Goal: Transaction & Acquisition: Subscribe to service/newsletter

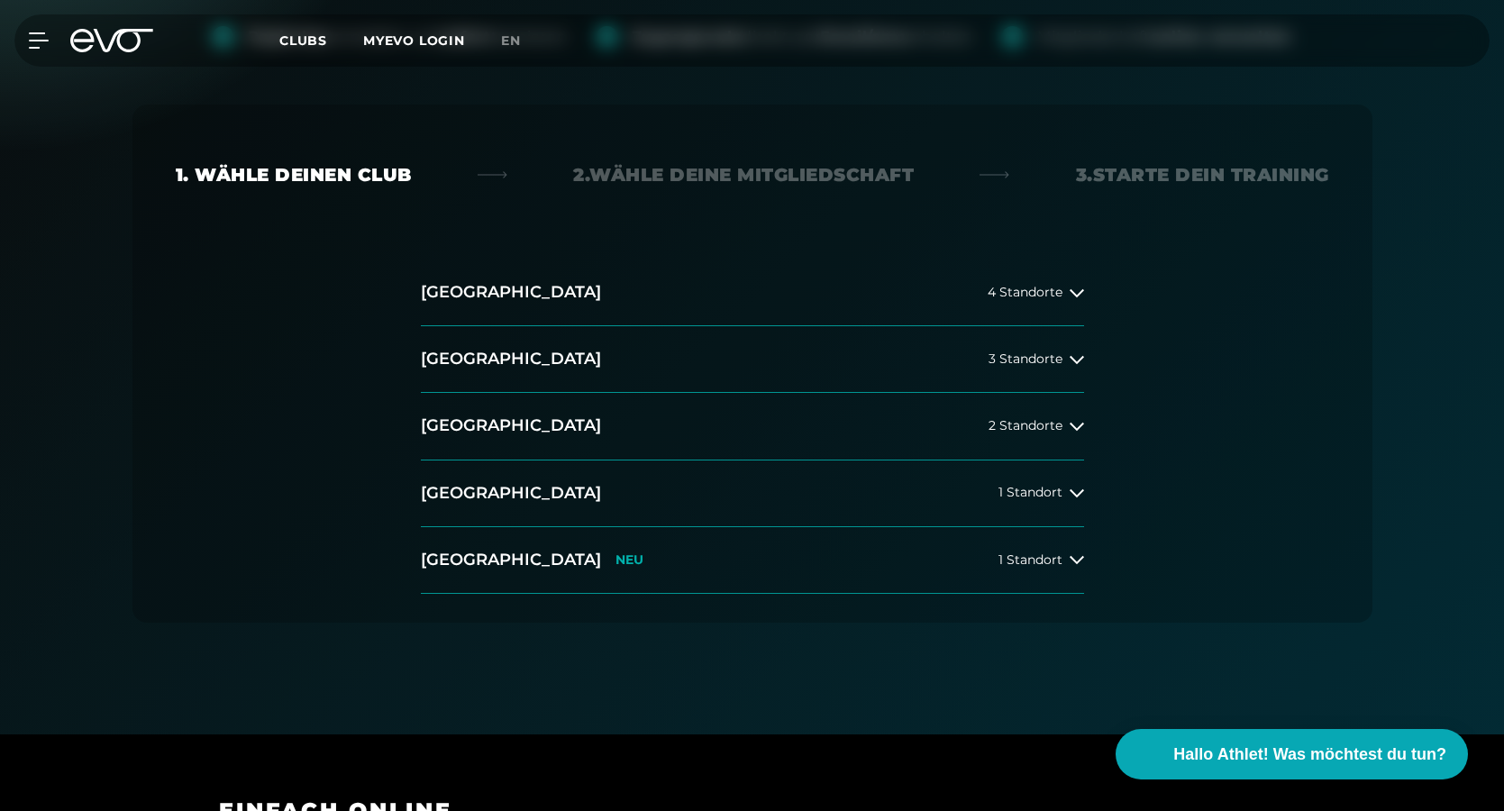
scroll to position [441, 0]
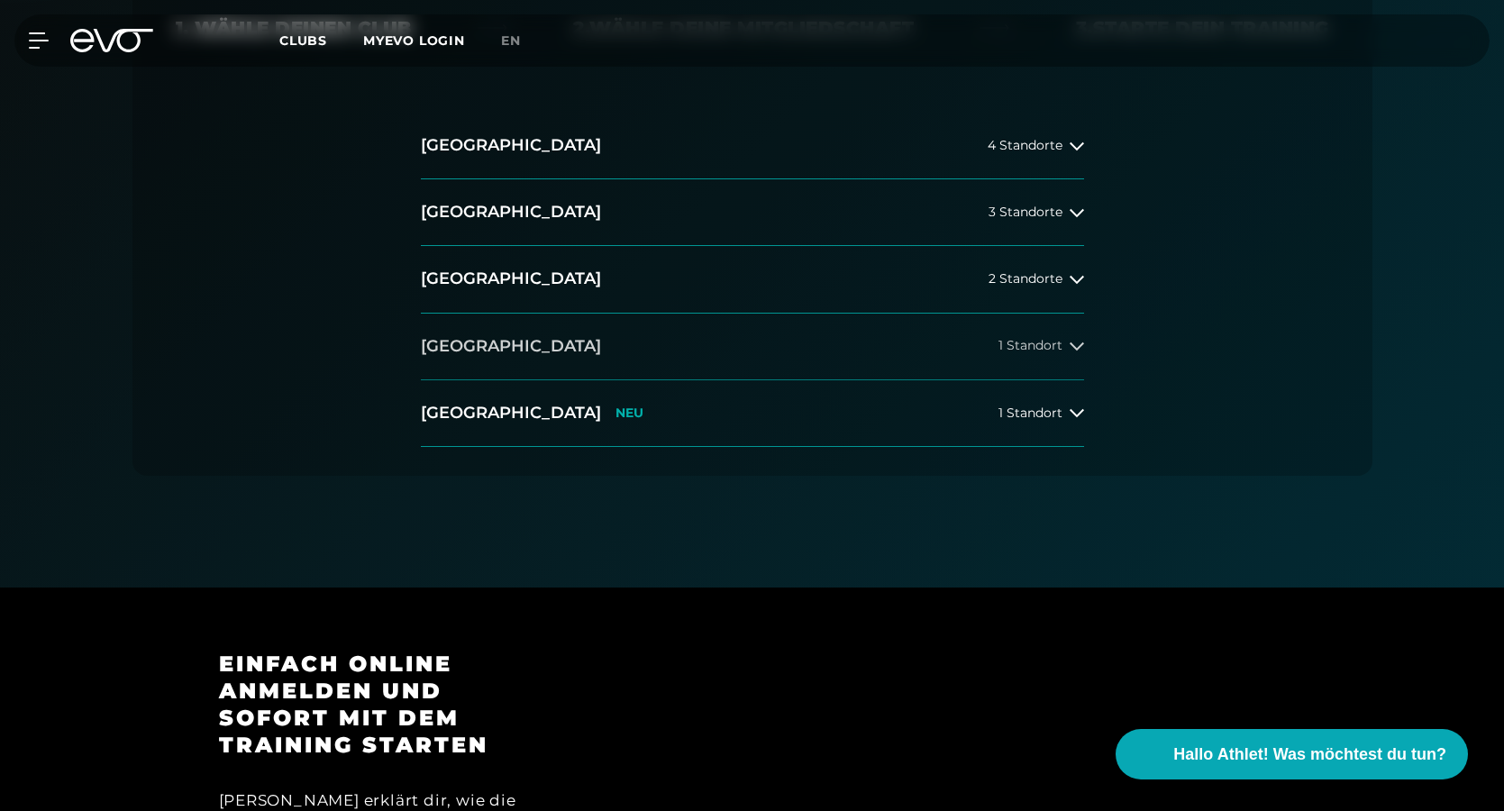
click at [1041, 346] on span "1 Standort" at bounding box center [1030, 346] width 64 height 14
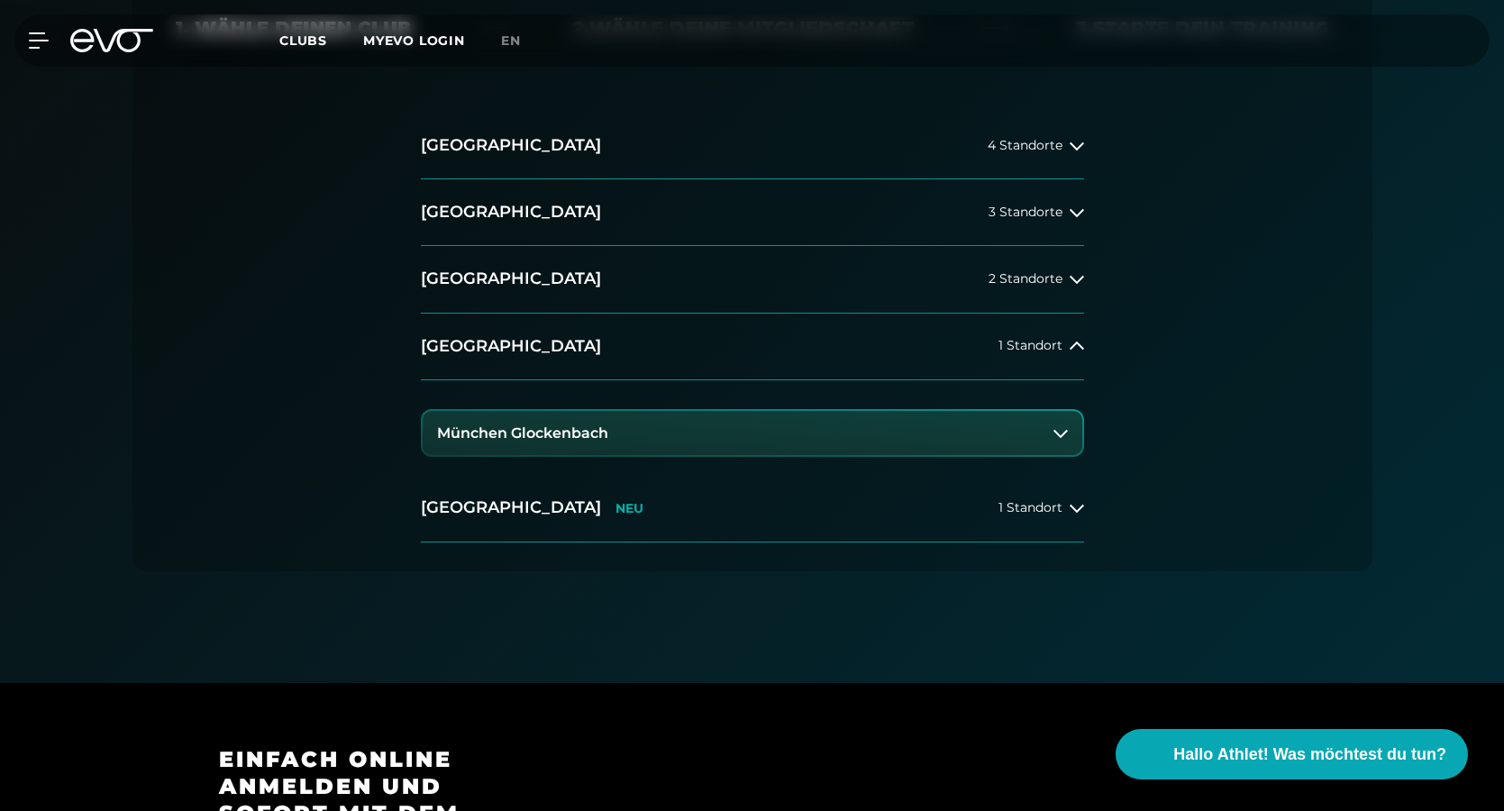
click at [875, 424] on button "München Glockenbach" at bounding box center [753, 433] width 660 height 45
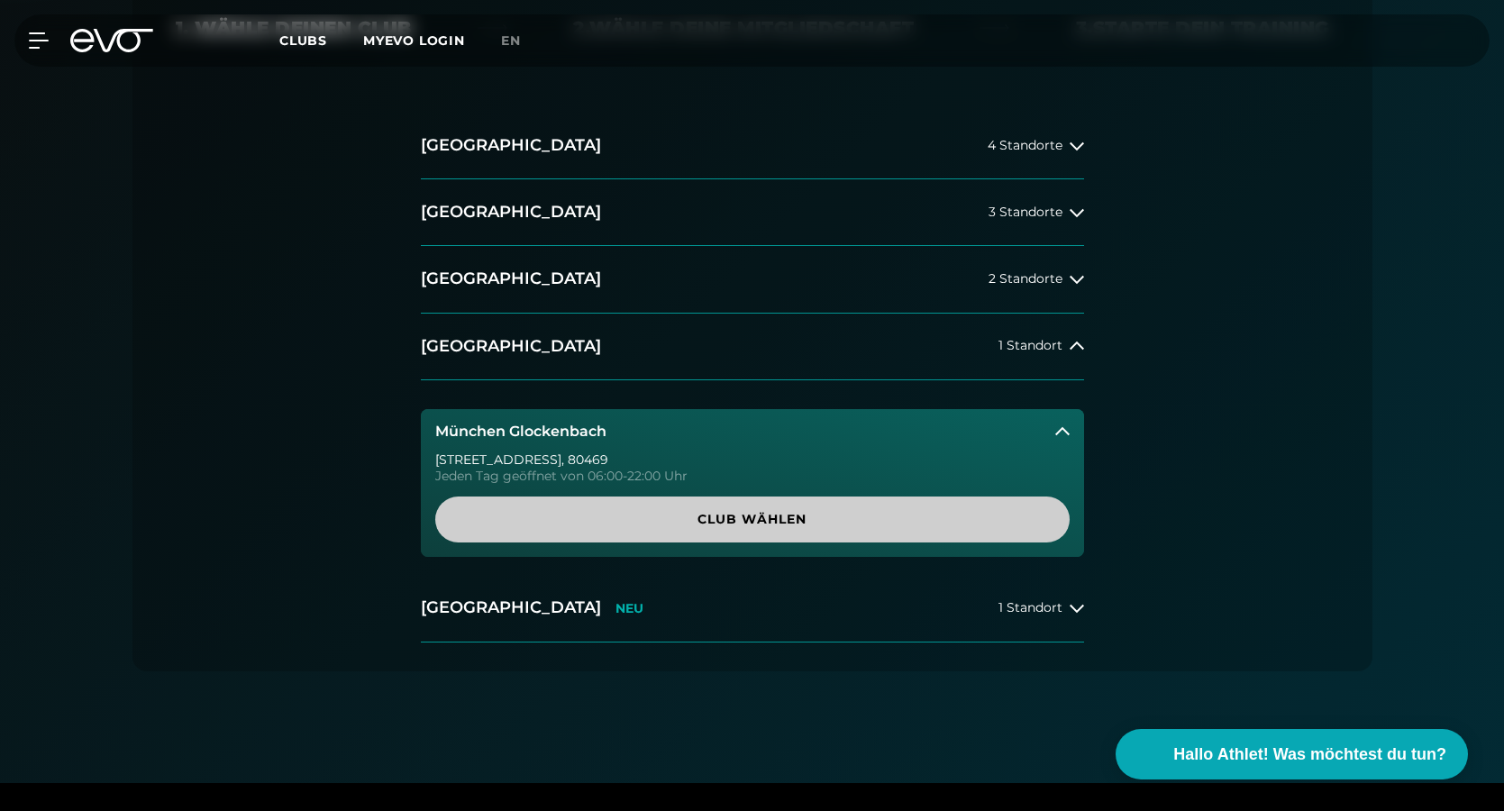
click at [1021, 533] on span "Club wählen" at bounding box center [752, 520] width 634 height 46
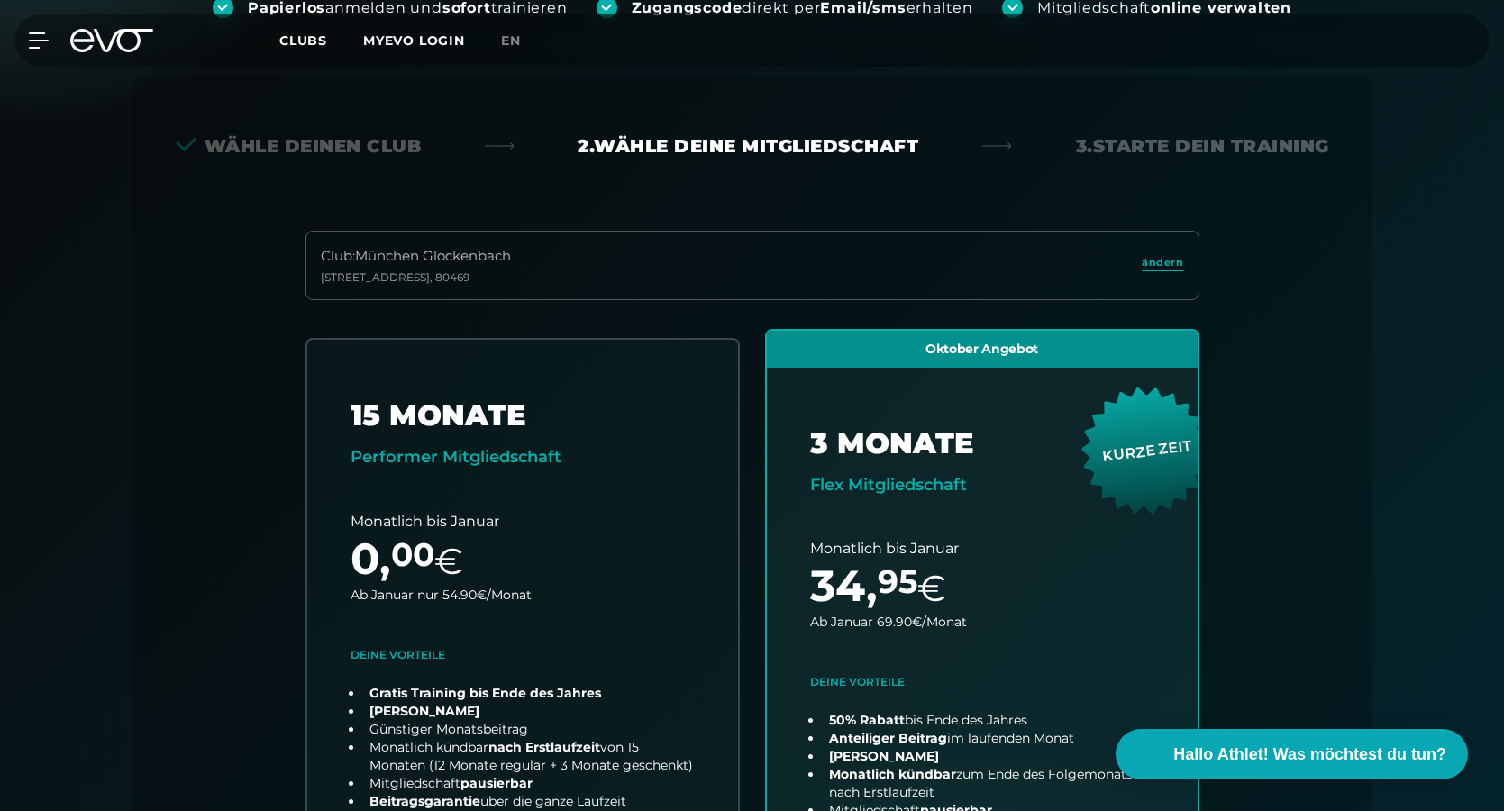
scroll to position [0, 0]
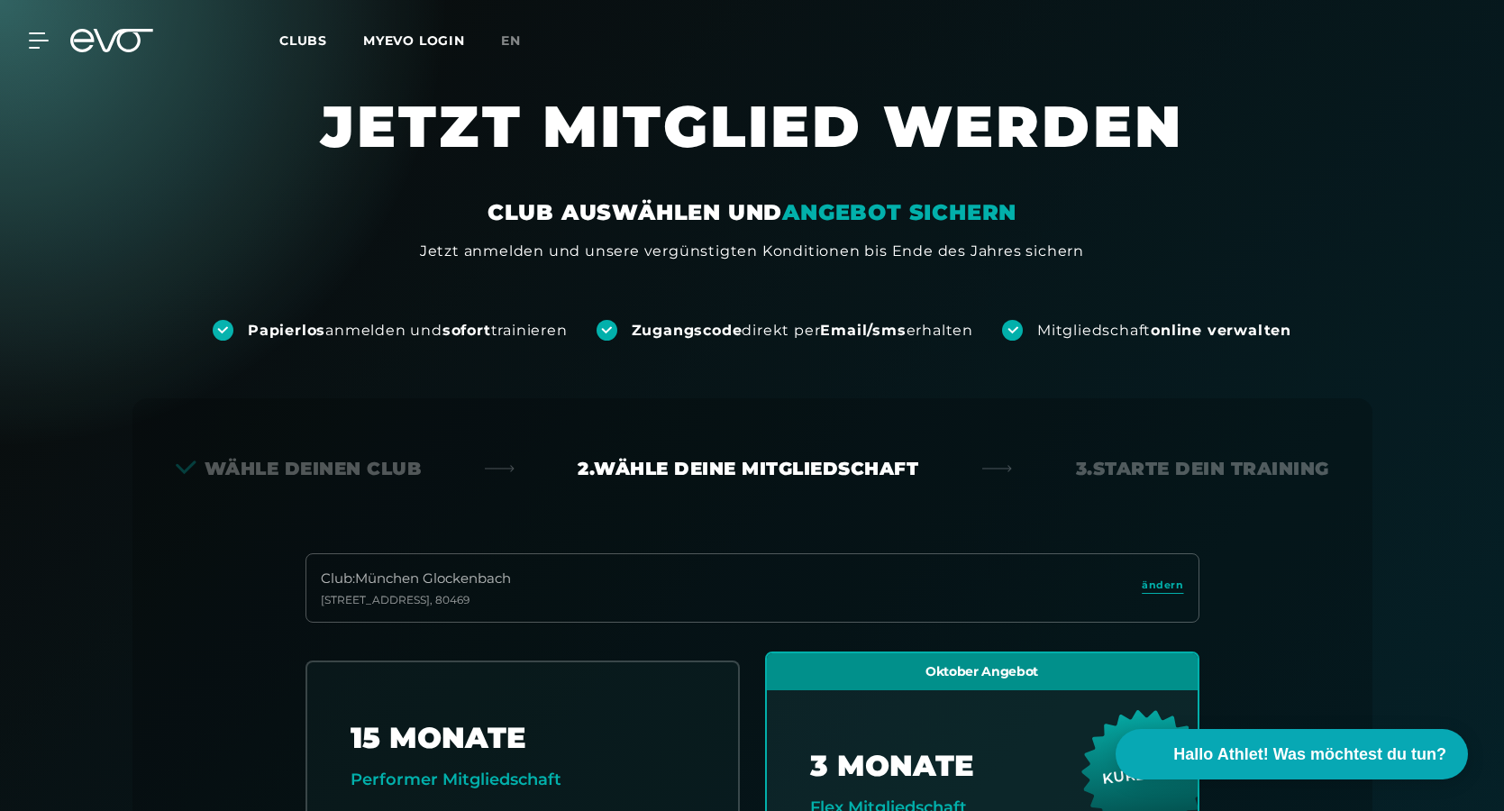
click at [123, 48] on icon at bounding box center [123, 40] width 59 height 23
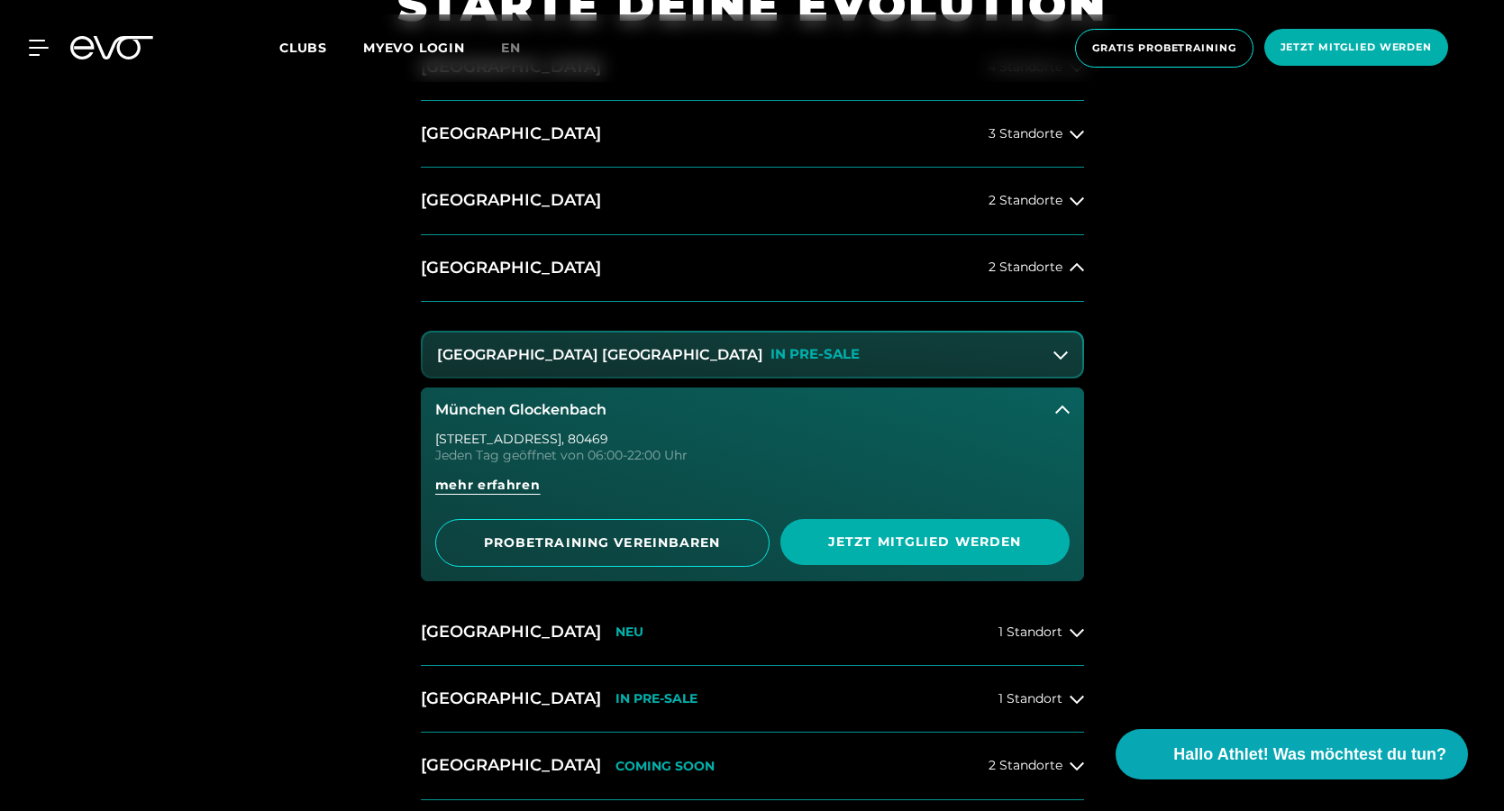
scroll to position [968, 0]
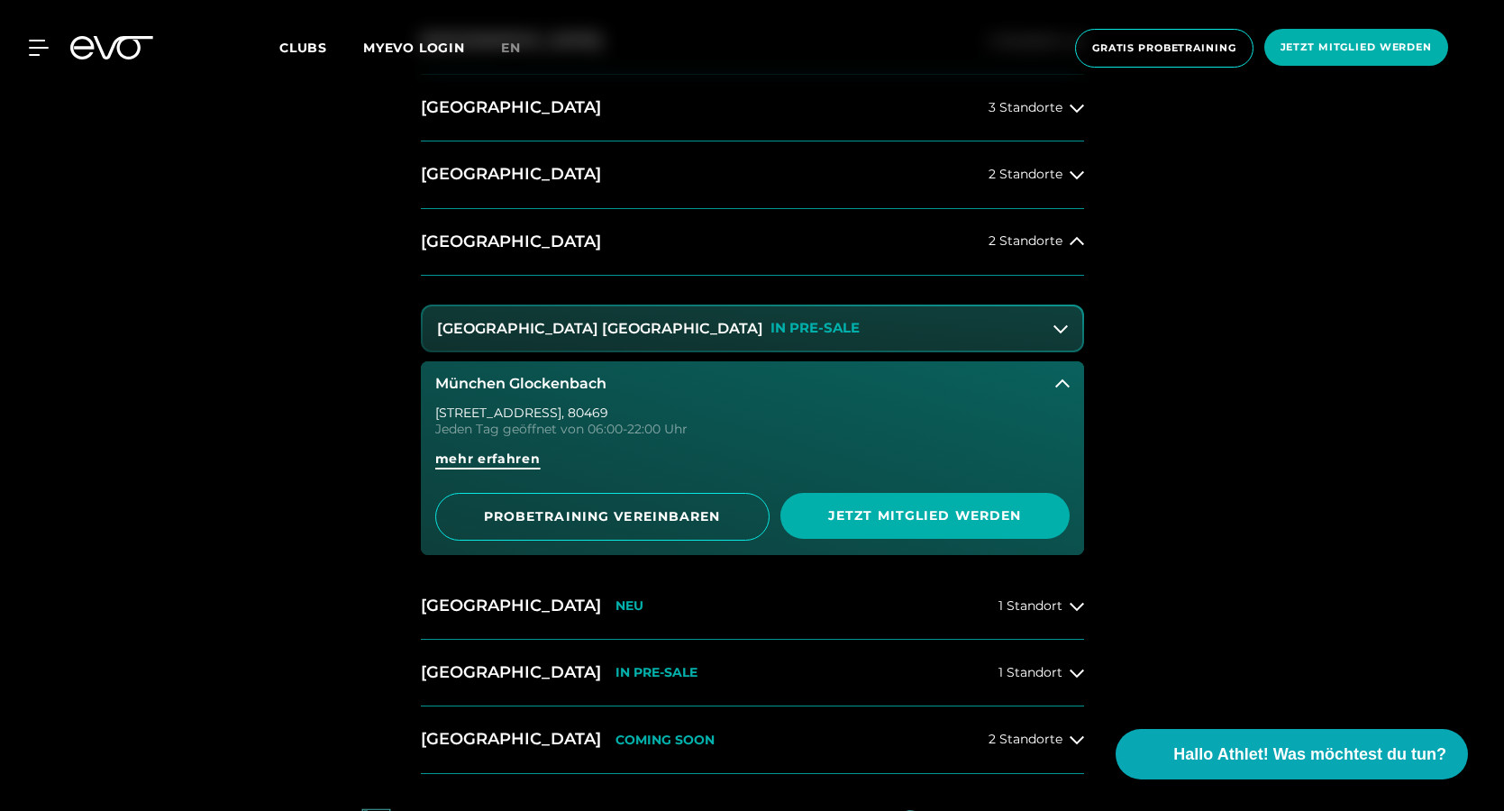
click at [491, 465] on span "mehr erfahren" at bounding box center [487, 459] width 105 height 19
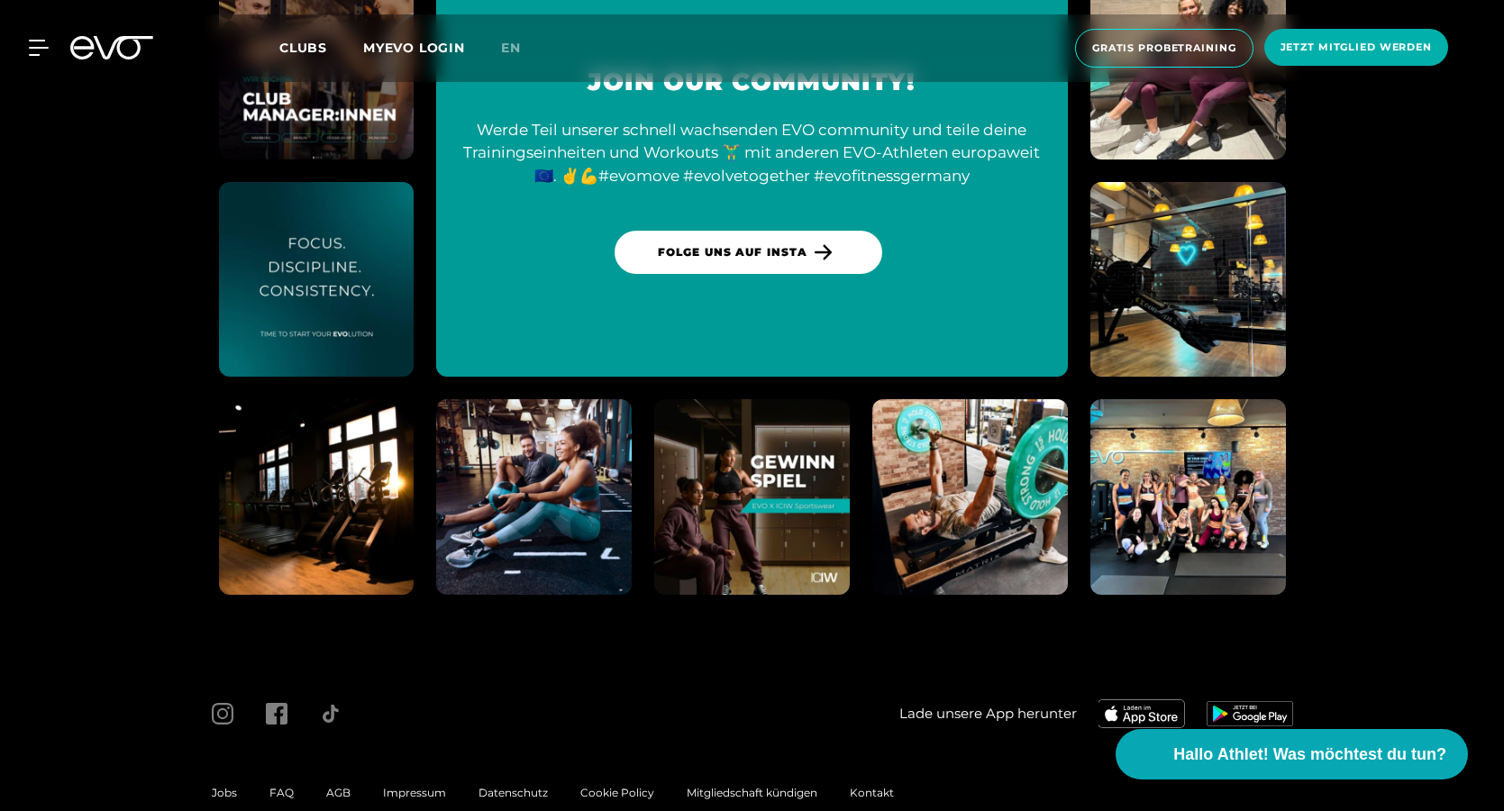
scroll to position [6881, 0]
